Goal: Go to known website: Access a specific website the user already knows

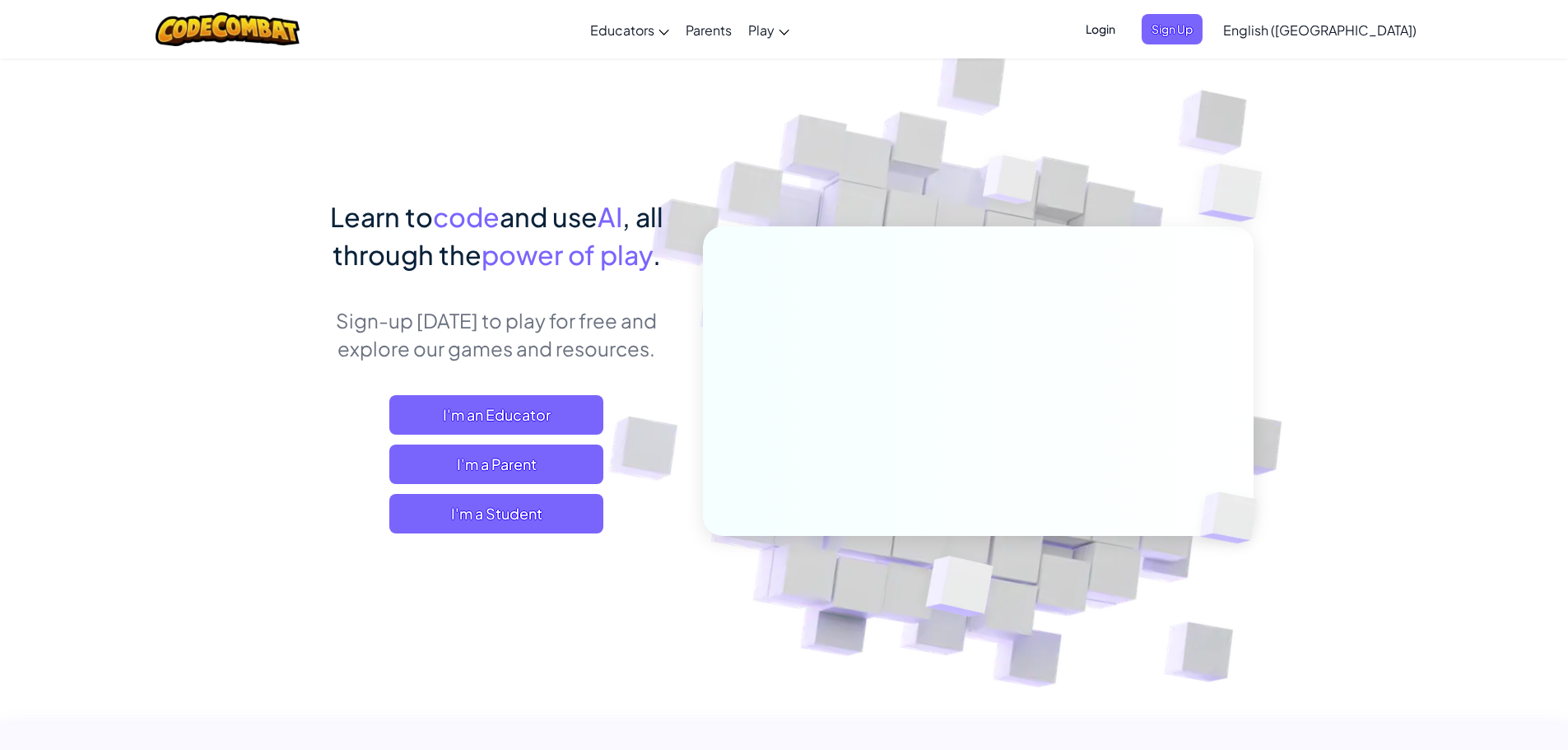
click at [1126, 32] on span "Login" at bounding box center [1100, 29] width 49 height 31
